Goal: Transaction & Acquisition: Purchase product/service

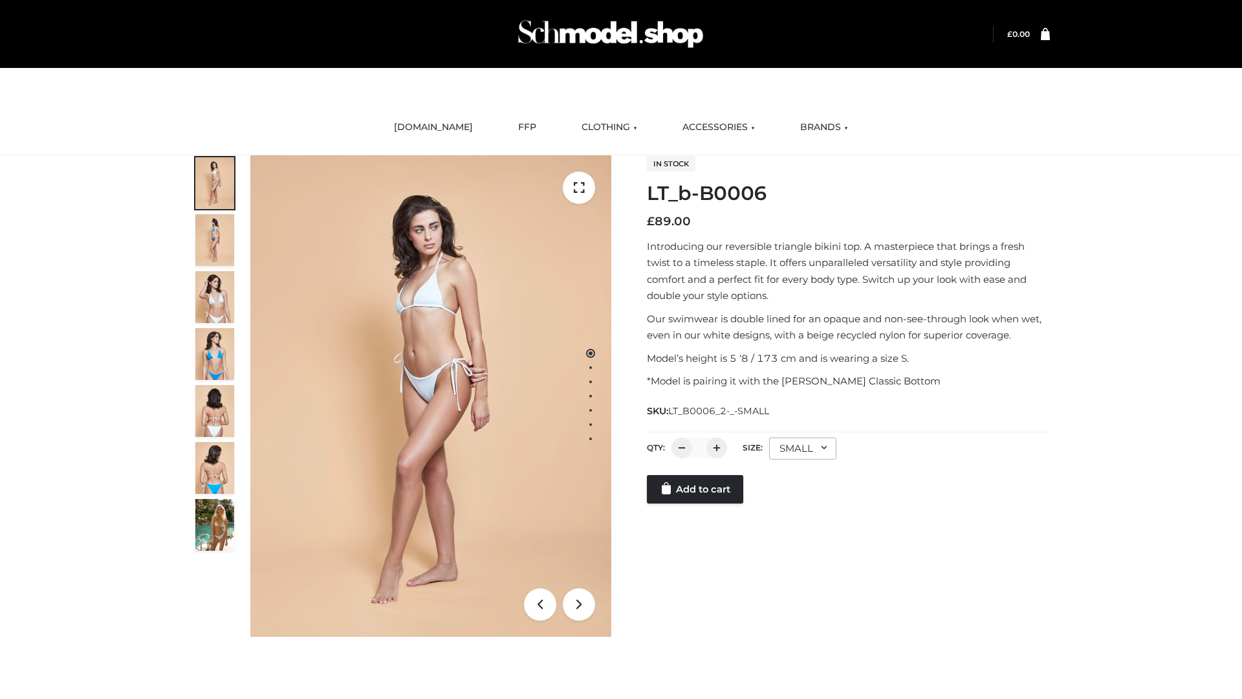
click at [696, 489] on link "Add to cart" at bounding box center [695, 489] width 96 height 28
